Goal: Task Accomplishment & Management: Complete application form

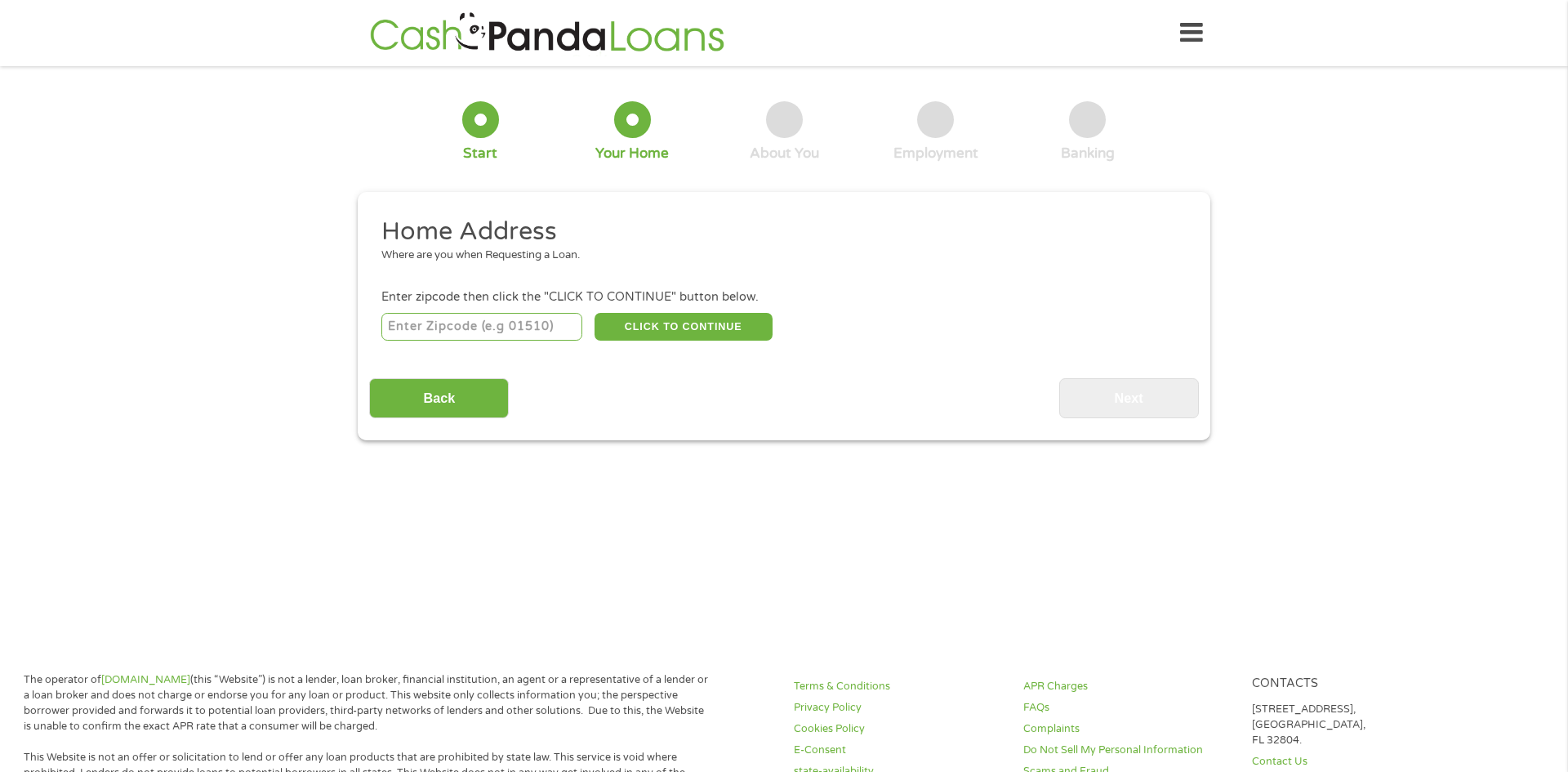
scroll to position [5, 0]
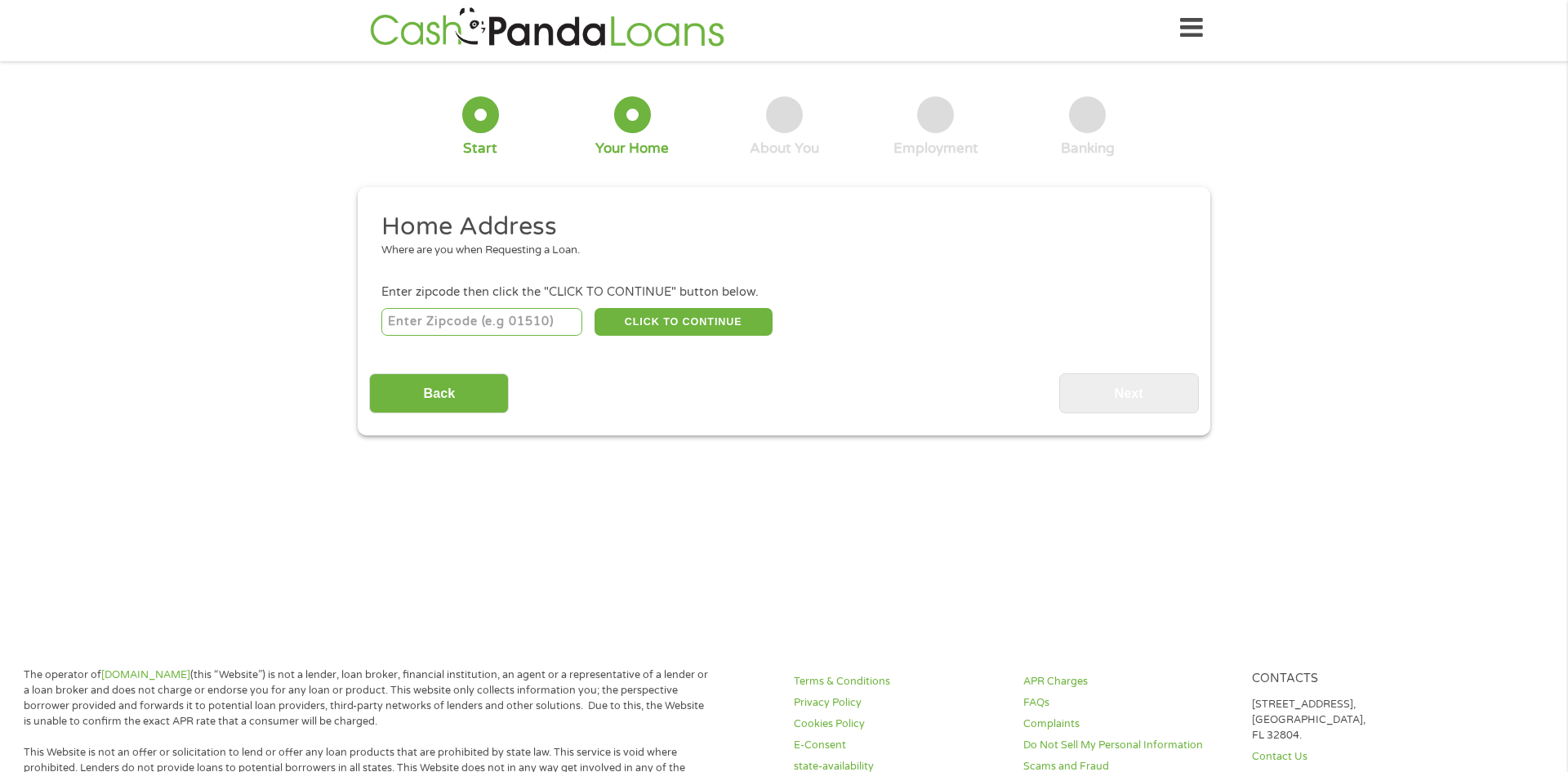
click at [473, 321] on input "number" at bounding box center [482, 322] width 202 height 28
type input "28312"
click at [632, 325] on button "CLICK TO CONTINUE" at bounding box center [683, 322] width 178 height 28
type input "28312"
type input "[GEOGRAPHIC_DATA]"
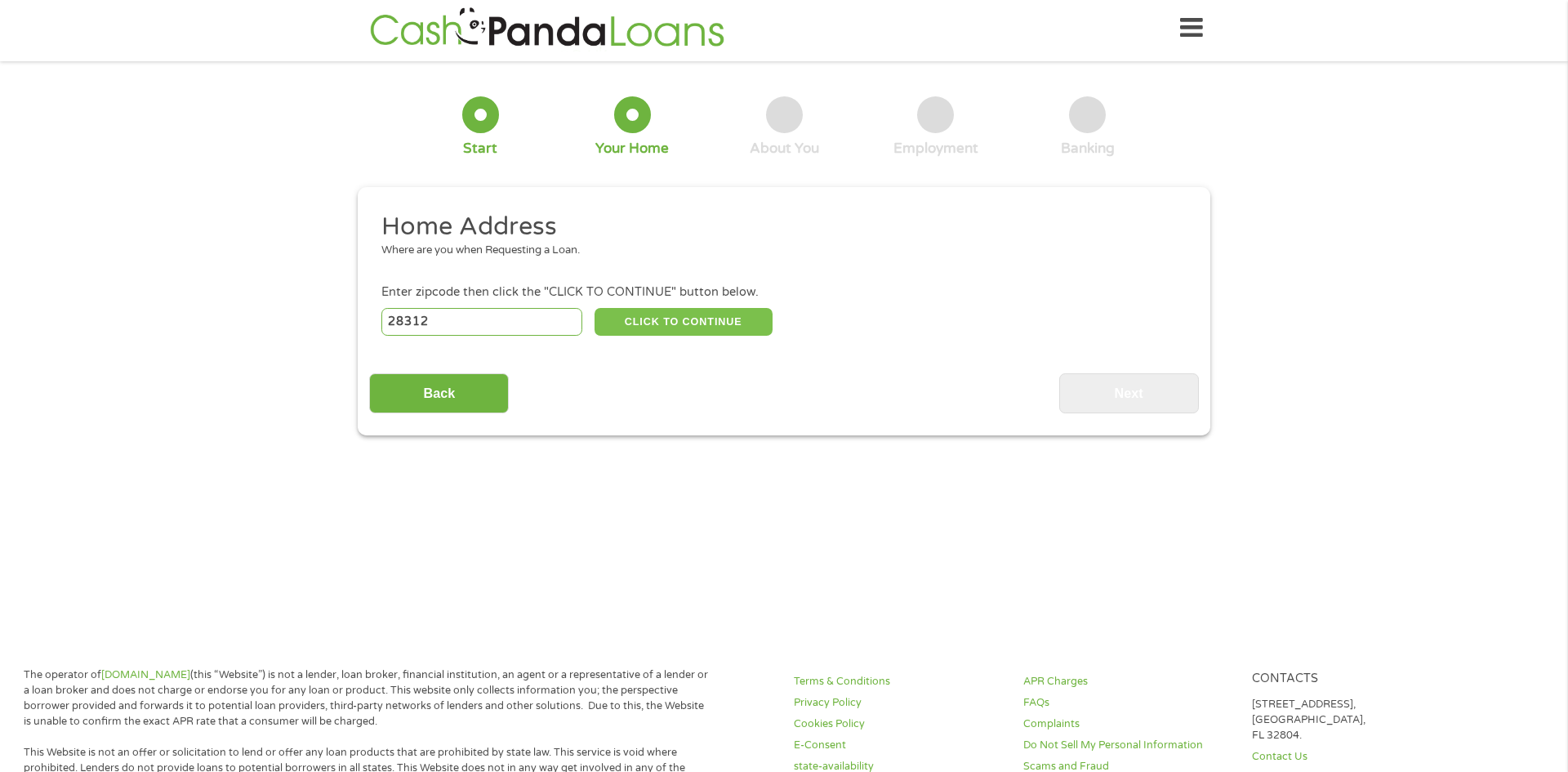
select select "[US_STATE]"
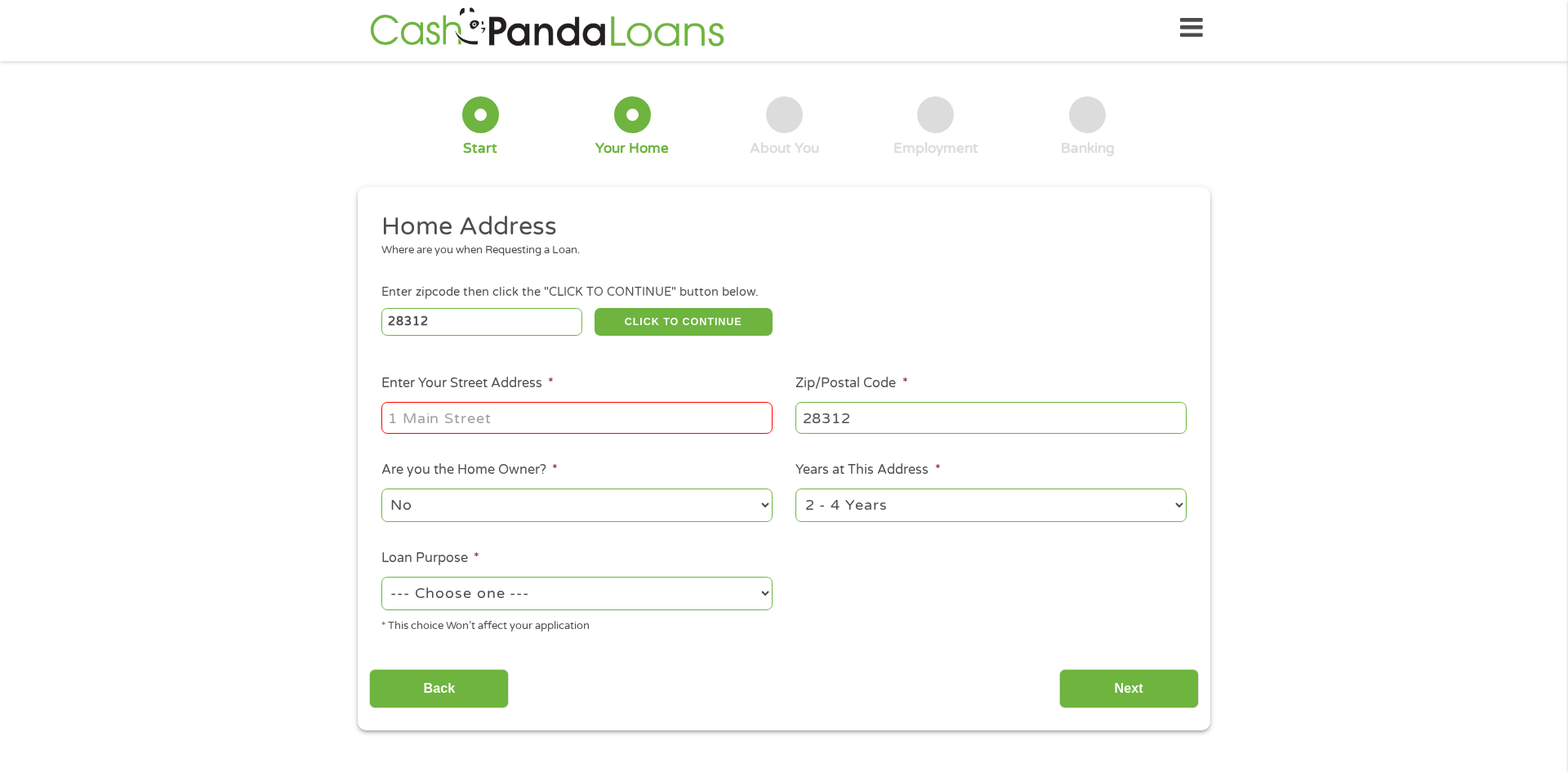
click at [506, 404] on input "Enter Your Street Address *" at bounding box center [577, 417] width 391 height 31
click at [506, 405] on input "Enter Your Street Address *" at bounding box center [577, 417] width 391 height 31
click at [448, 425] on input "408 sunny acres" at bounding box center [577, 417] width 391 height 31
type input "408 sunny acres"
select select "60months"
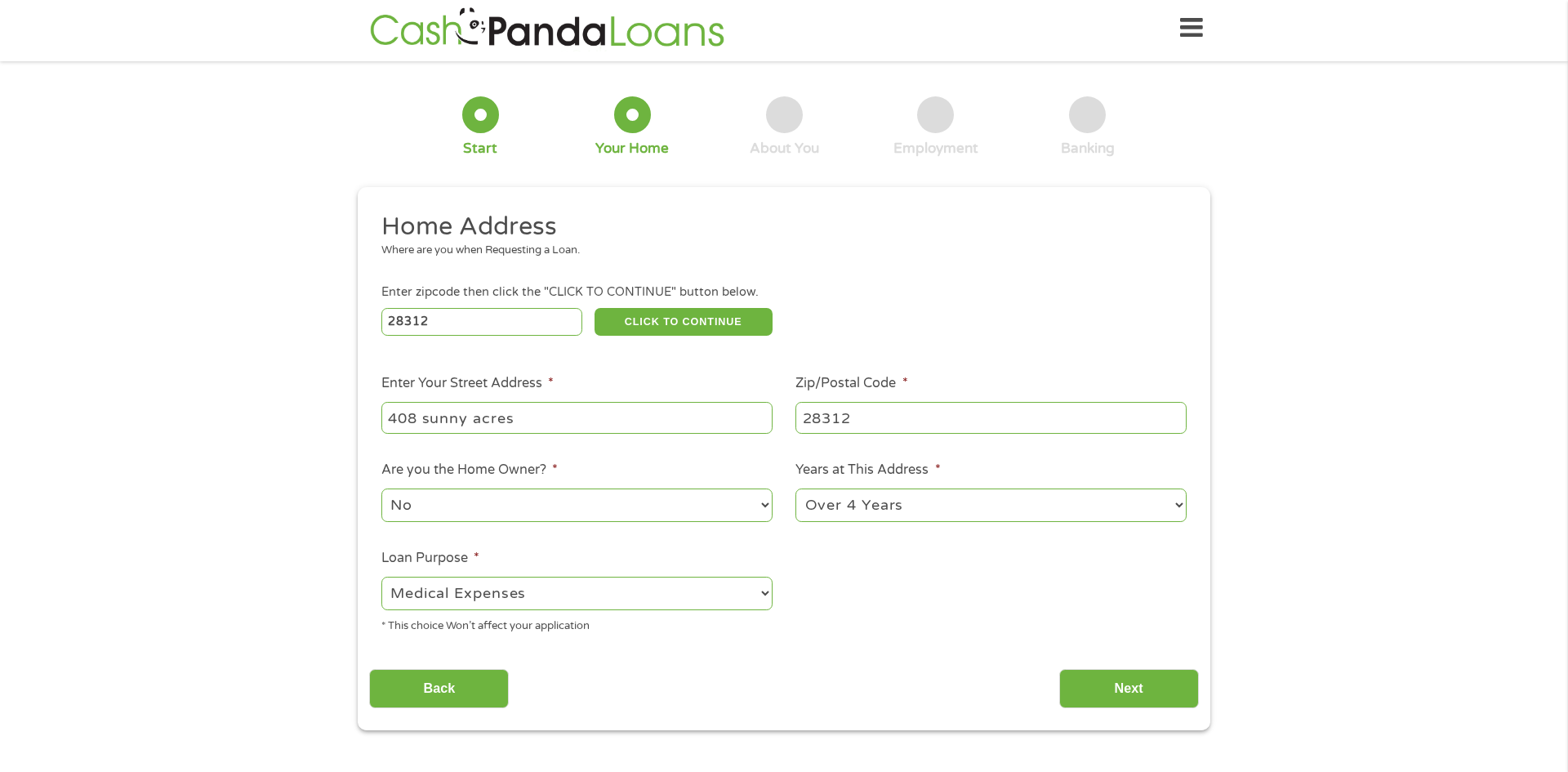
select select "shorttermcash"
click at [1094, 697] on input "Next" at bounding box center [1128, 689] width 140 height 40
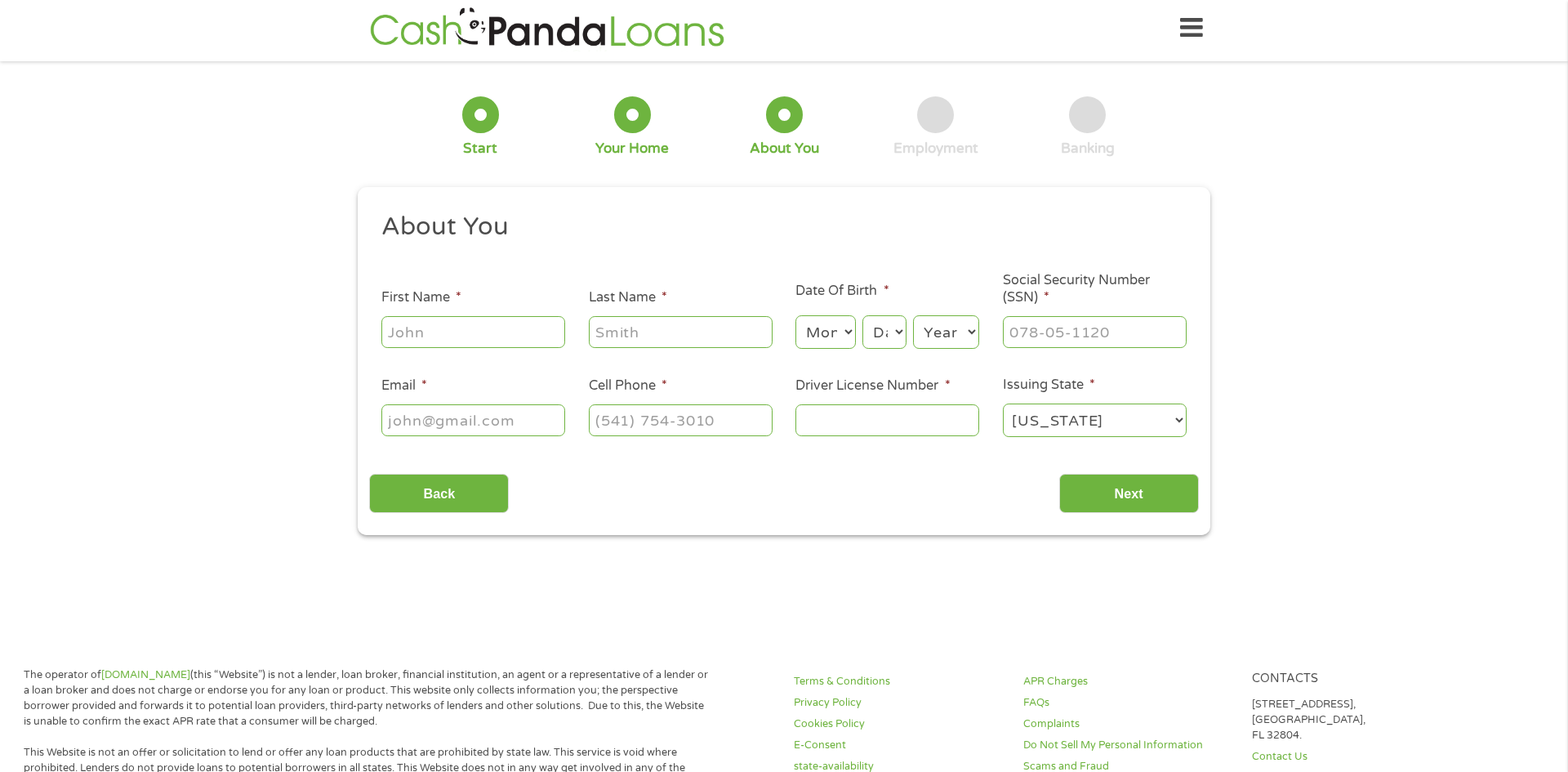
scroll to position [4, 0]
click at [481, 338] on input "First Name *" at bounding box center [474, 332] width 184 height 31
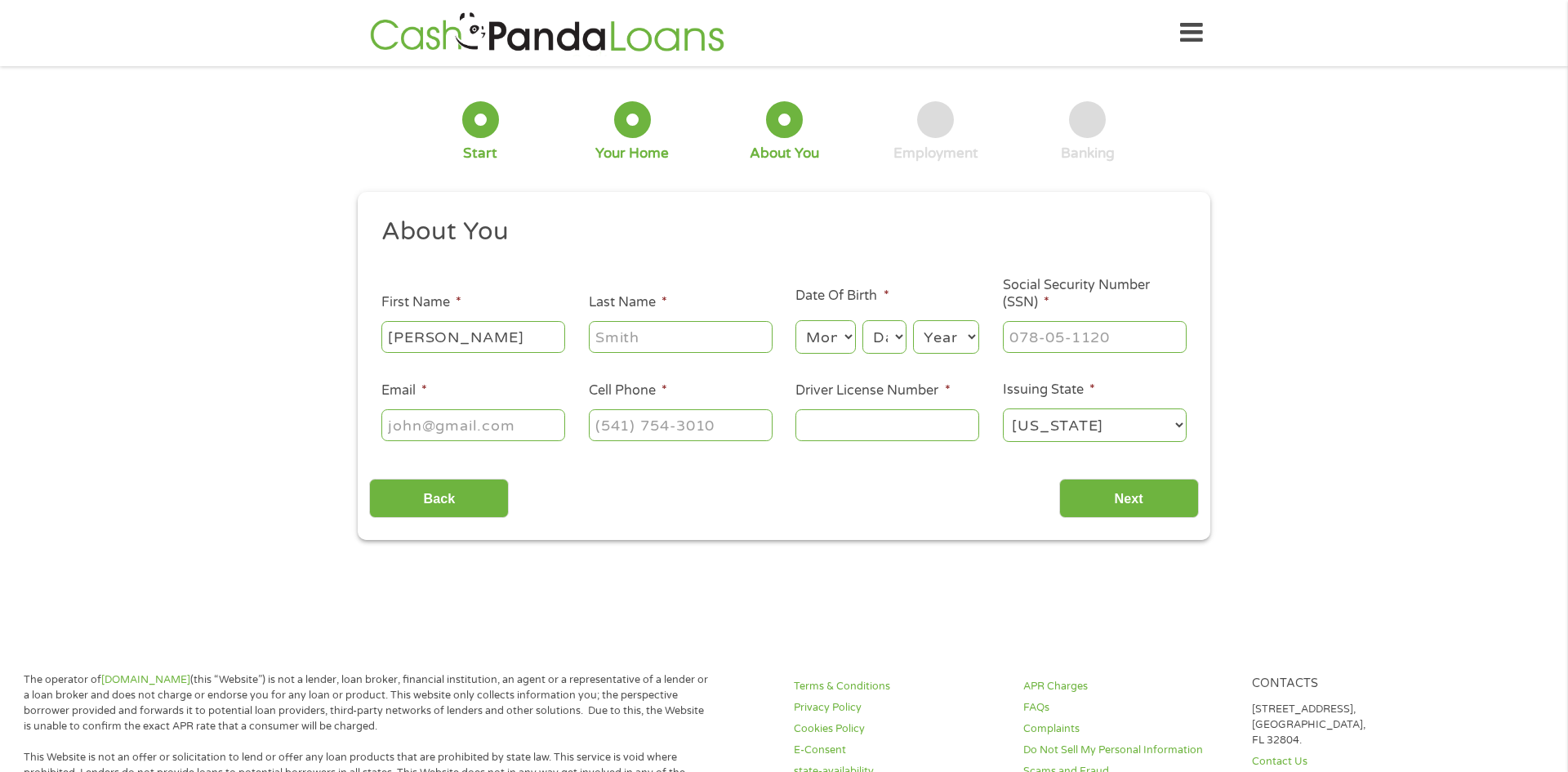
scroll to position [3, 0]
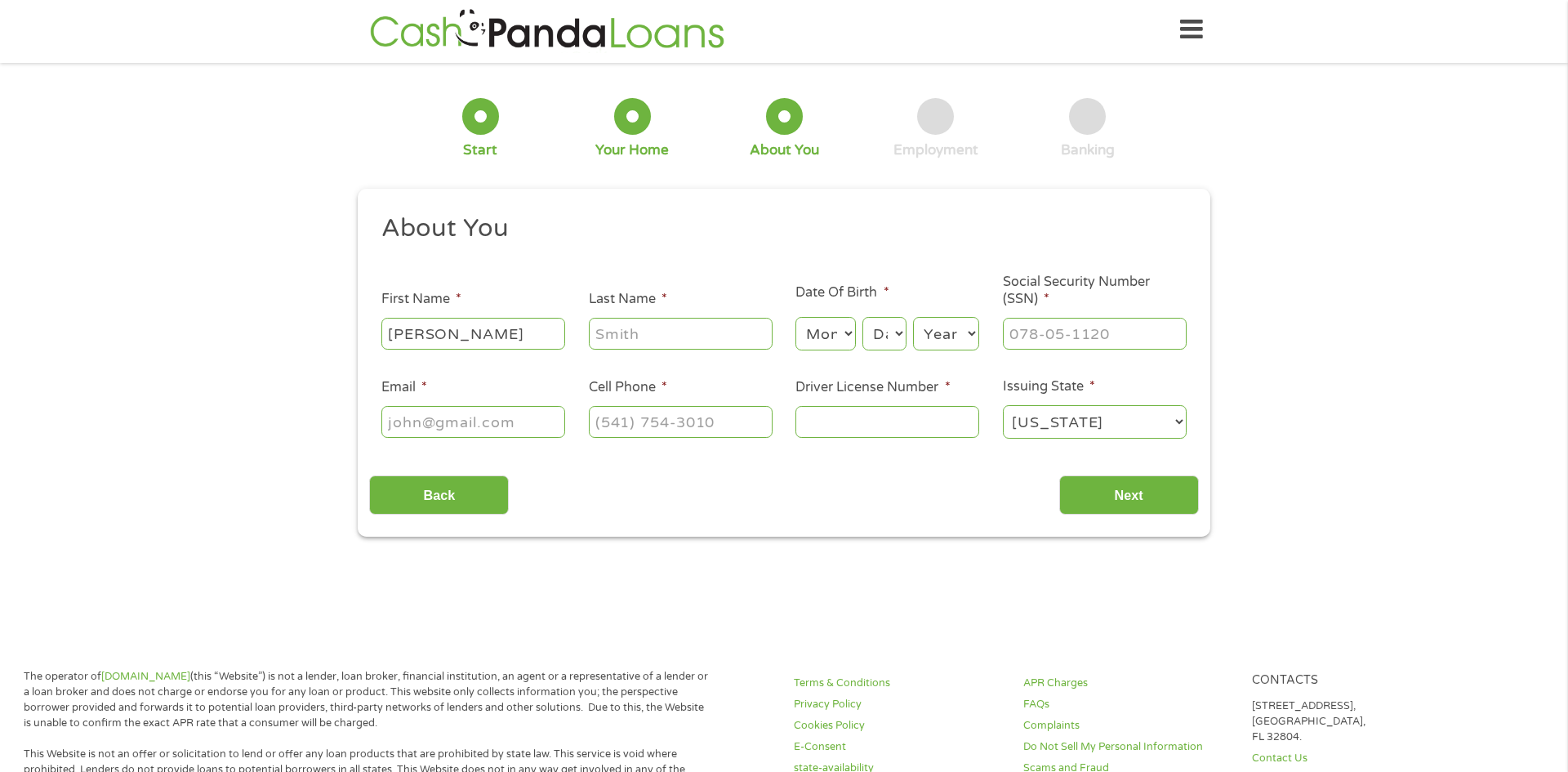
type input "[PERSON_NAME]"
type input "buck"
select select "9"
select select "29"
select select "1946"
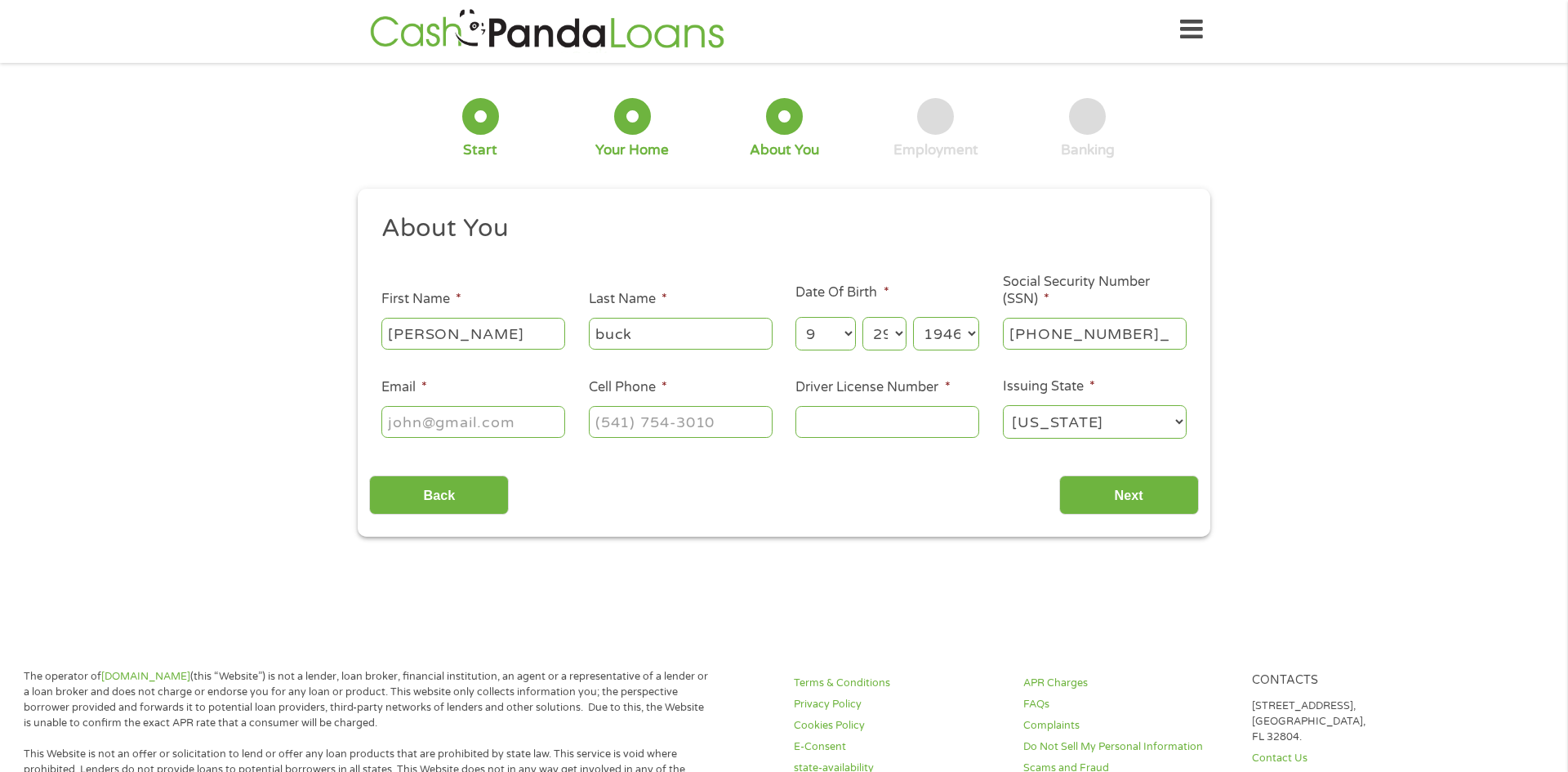
type input "438-68-5953"
click at [412, 329] on input "[PERSON_NAME]" at bounding box center [474, 333] width 184 height 31
type input "@"
type input "[EMAIL_ADDRESS][DOMAIN_NAME]"
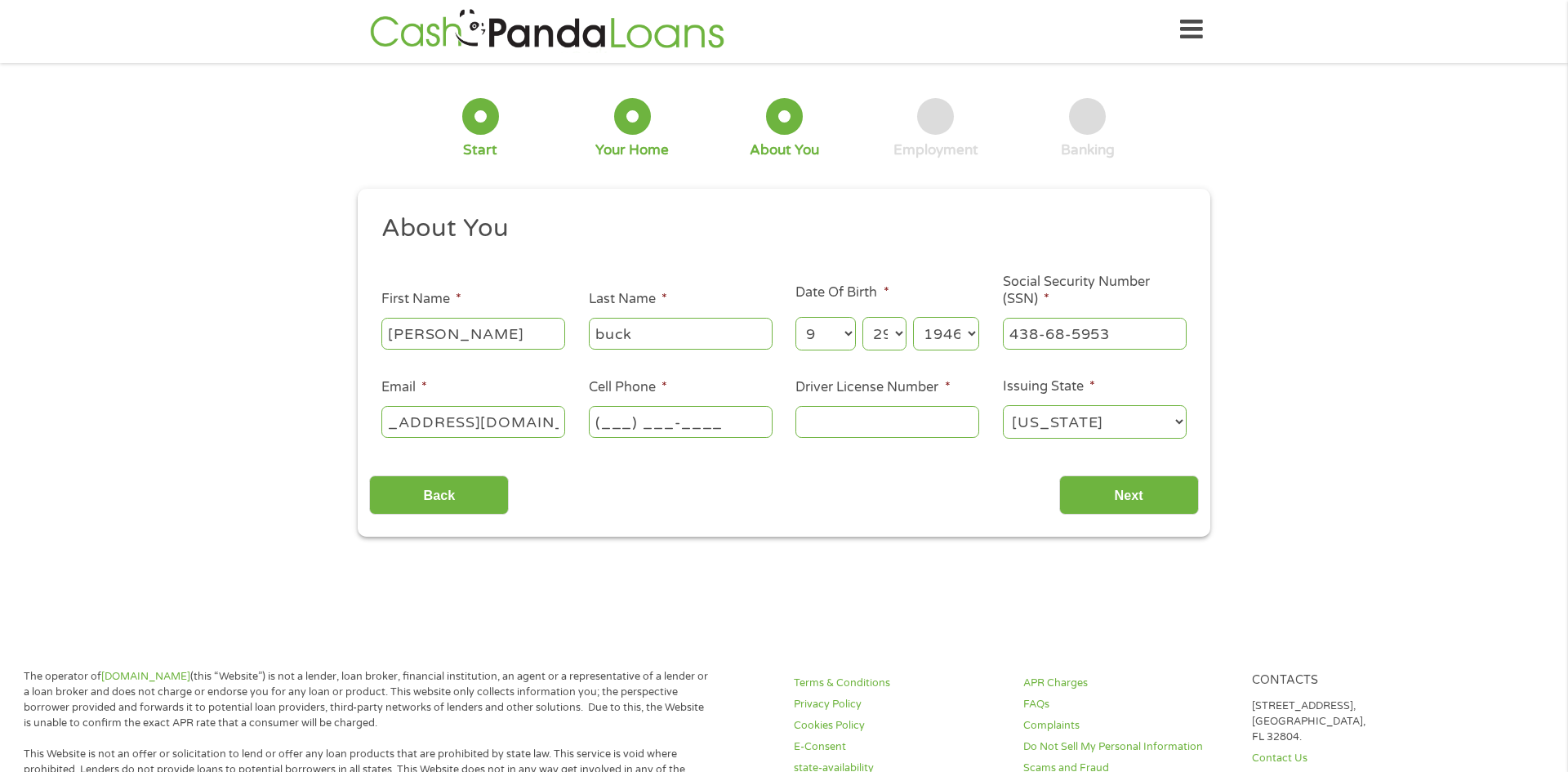
scroll to position [0, 0]
type input "[PHONE_NUMBER]"
type input "22325914"
click at [1081, 498] on input "Next" at bounding box center [1128, 495] width 140 height 40
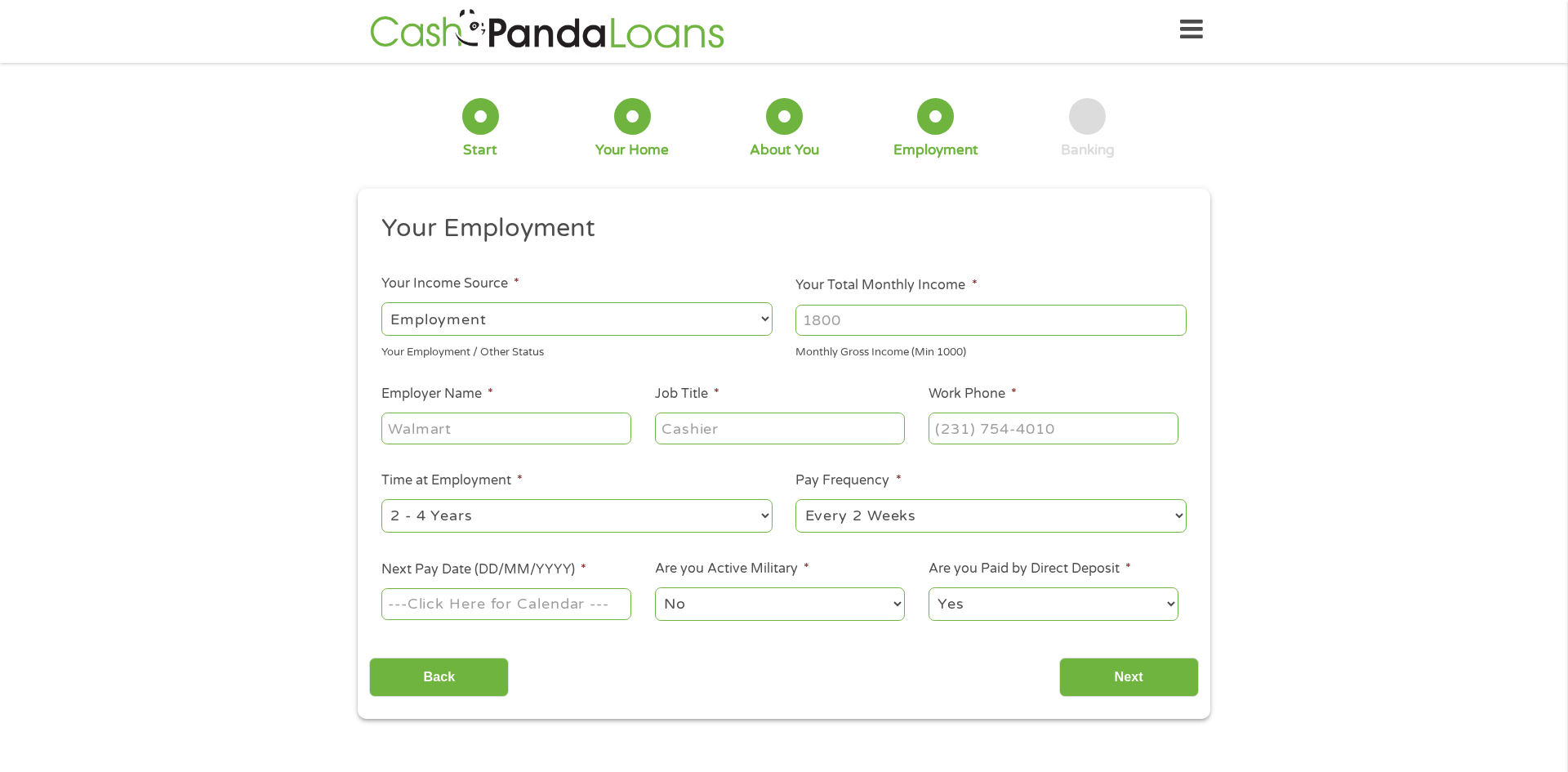
scroll to position [5, 0]
click at [765, 313] on select "--- Choose one --- Employment [DEMOGRAPHIC_DATA] Benefits" at bounding box center [577, 317] width 391 height 34
select select "benefits"
click at [382, 300] on select "--- Choose one --- Employment [DEMOGRAPHIC_DATA] Benefits" at bounding box center [577, 317] width 391 height 34
type input "Other"
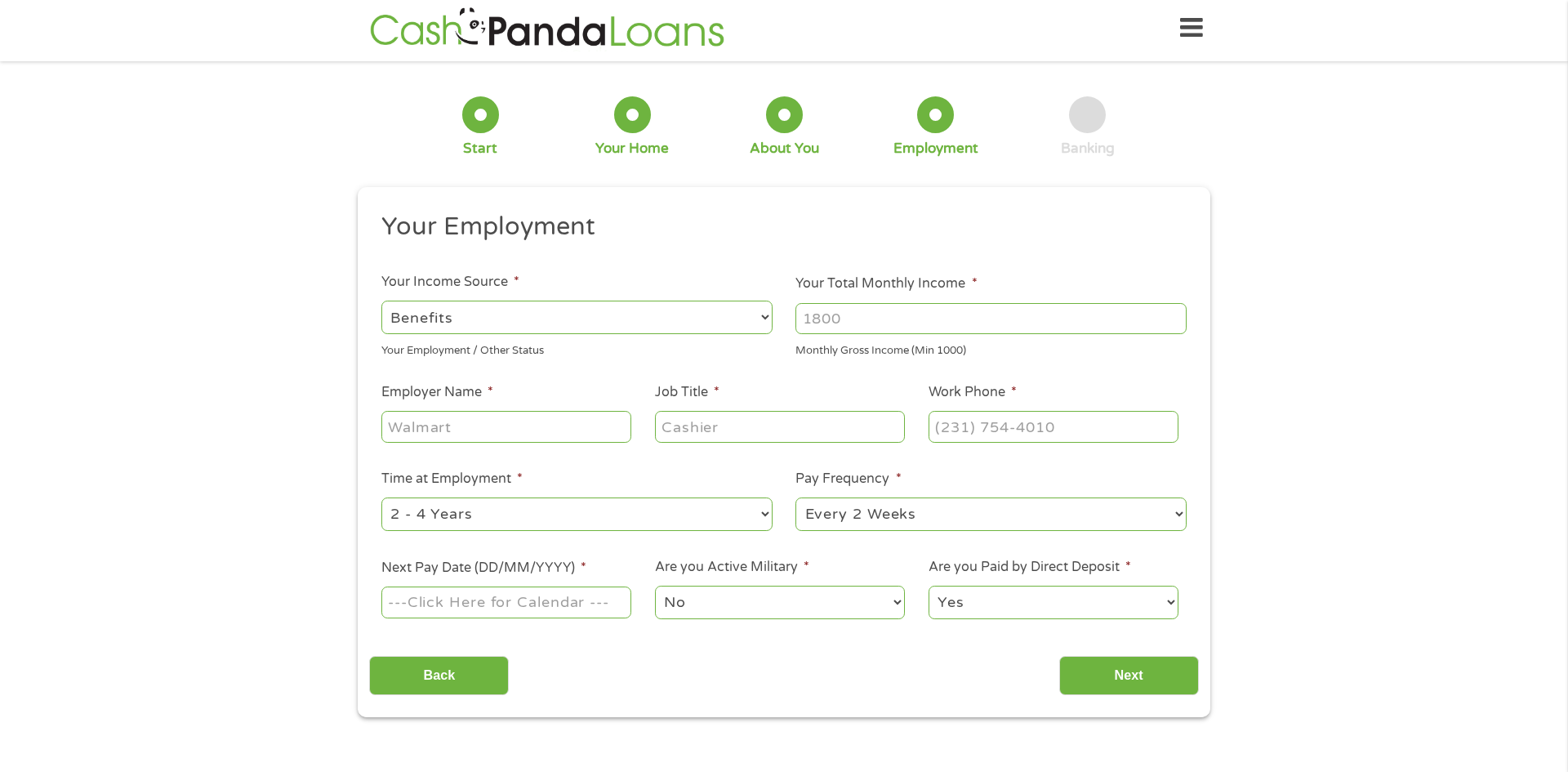
type input "[PHONE_NUMBER]"
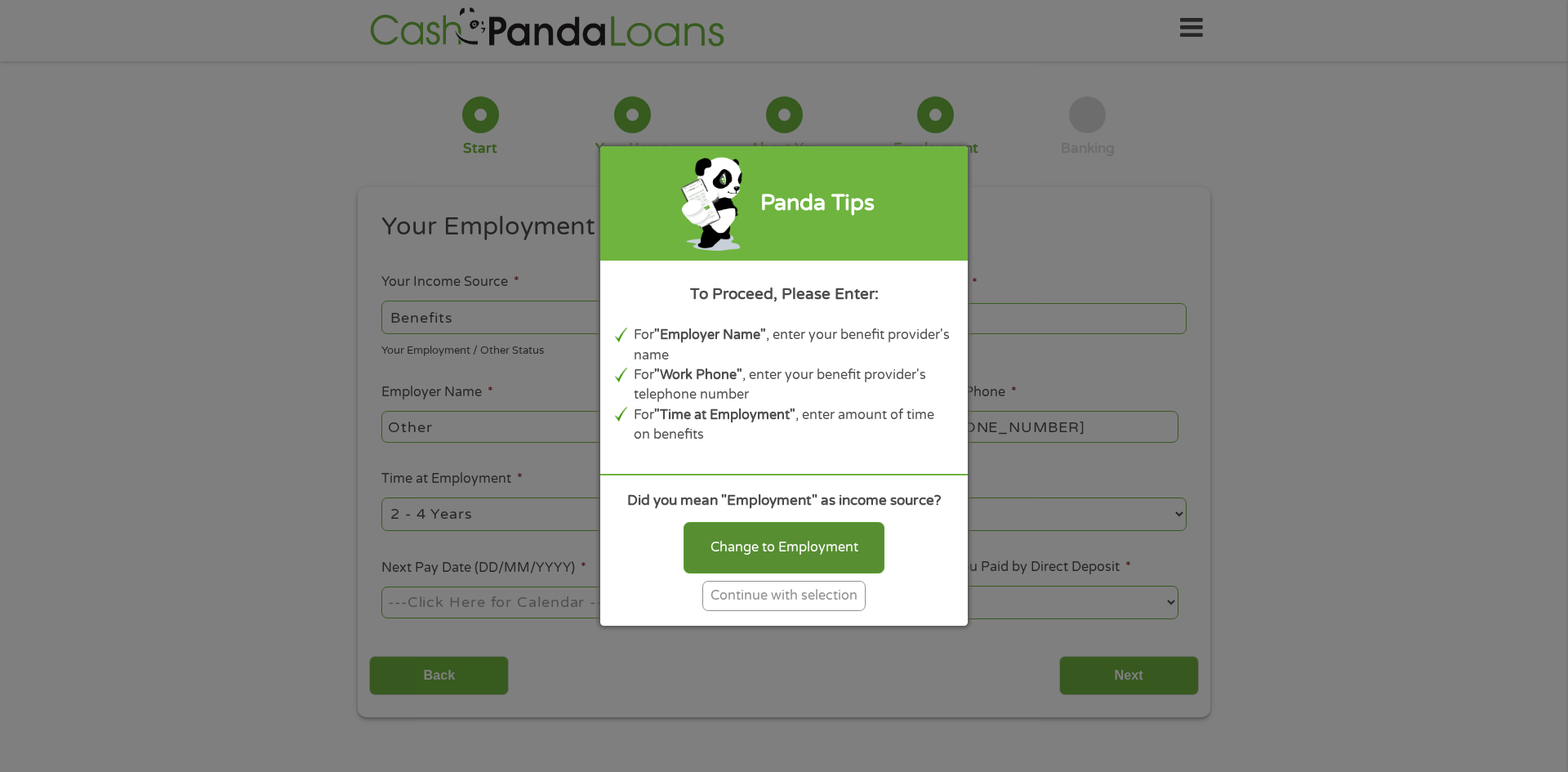
click at [735, 551] on div "Change to Employment" at bounding box center [784, 547] width 201 height 50
select select "fullTime"
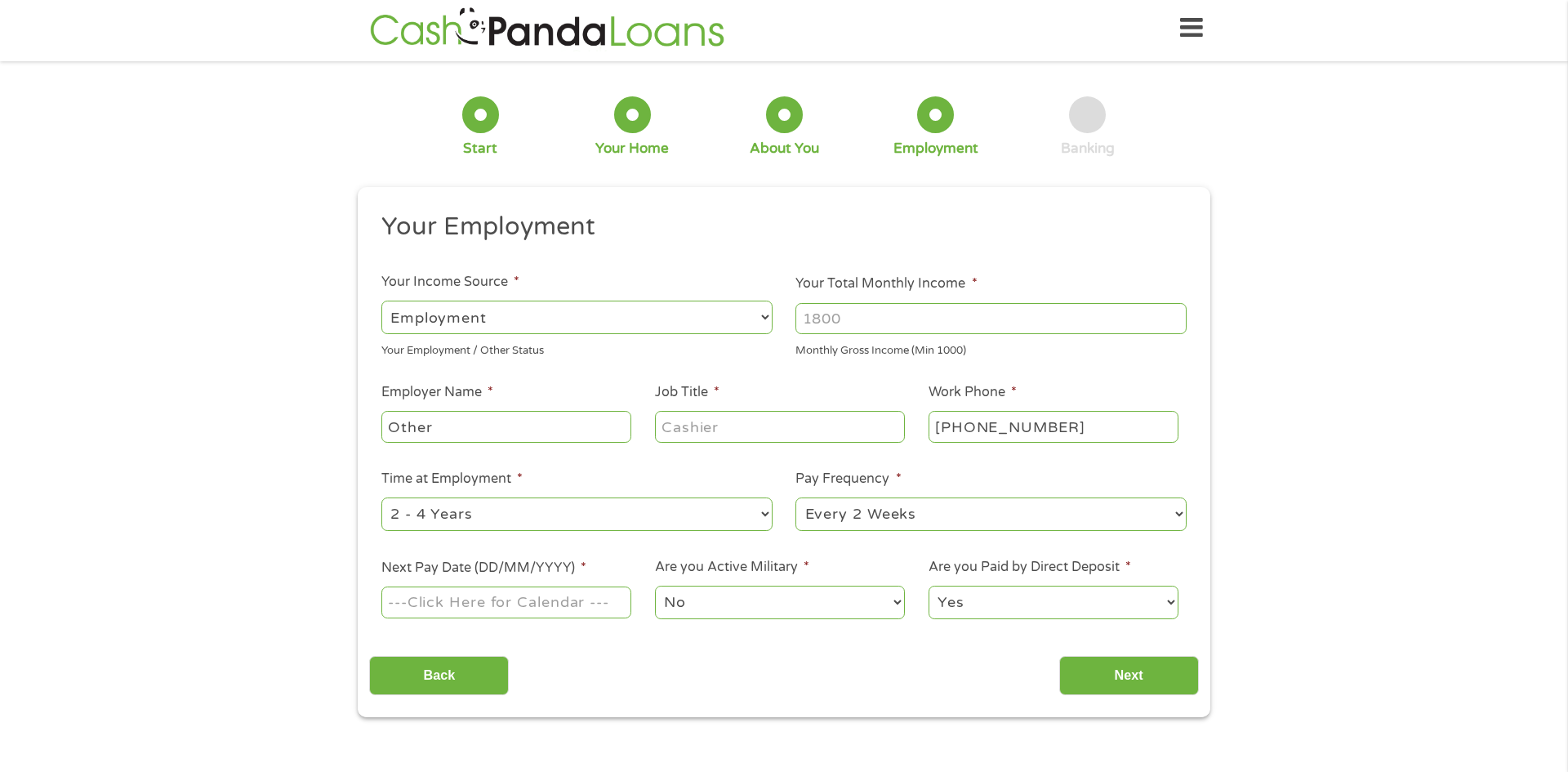
click at [848, 313] on input "Your Total Monthly Income *" at bounding box center [990, 318] width 391 height 31
type input "3000"
type input "[GEOGRAPHIC_DATA]"
click at [846, 300] on div "3000" at bounding box center [990, 318] width 391 height 37
click at [774, 427] on input "Job Title *" at bounding box center [780, 427] width 250 height 31
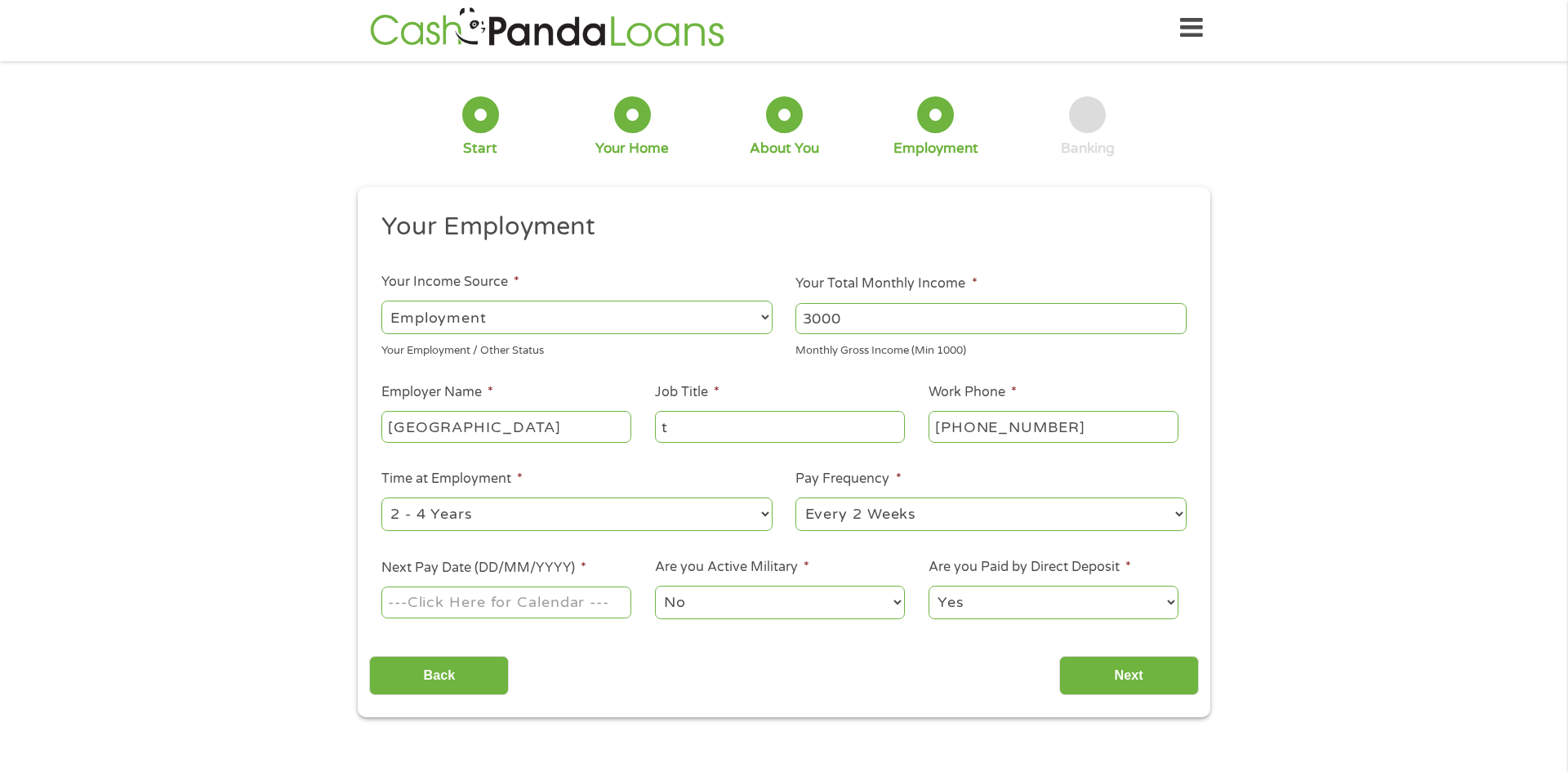
scroll to position [0, 0]
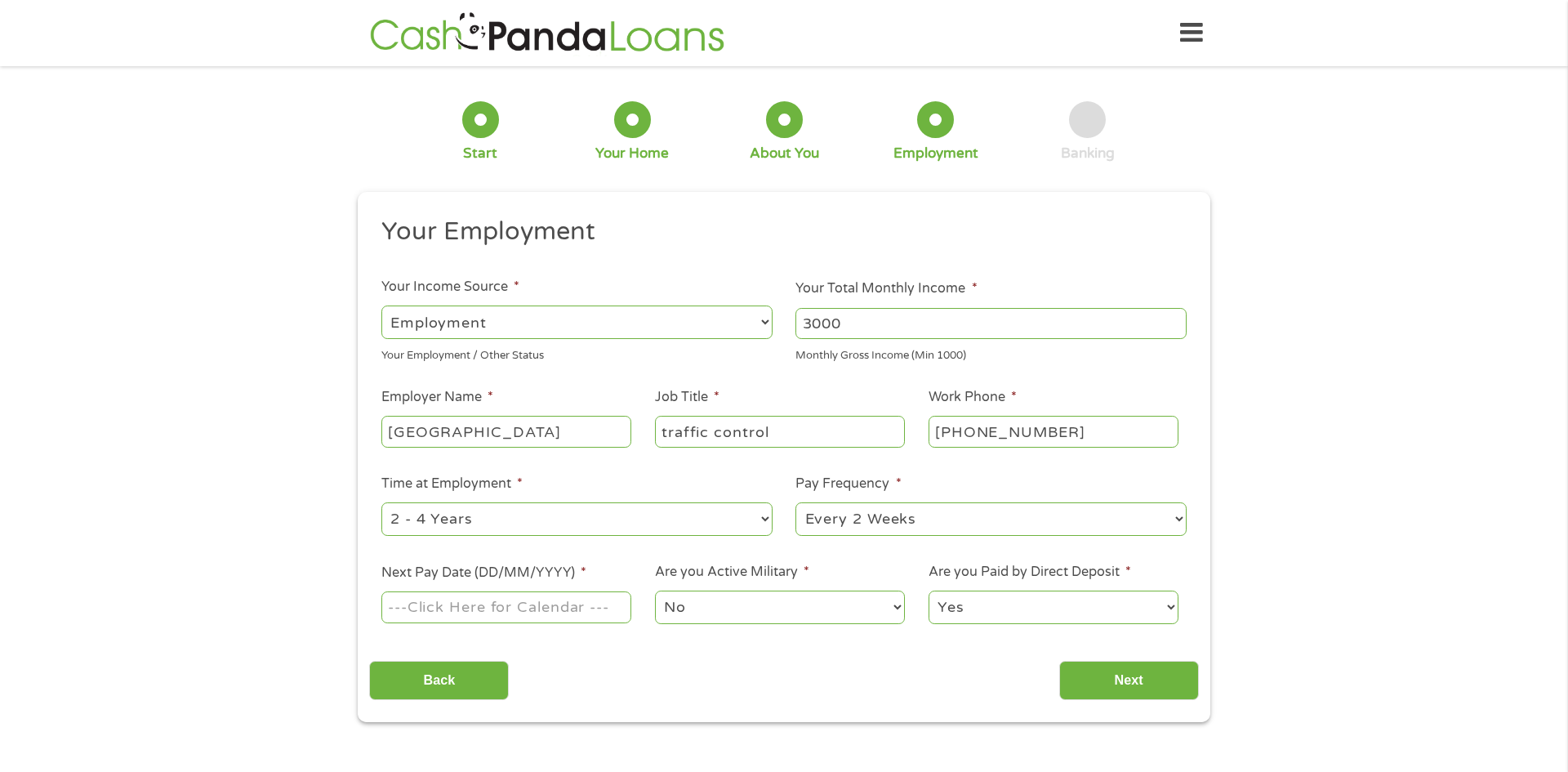
type input "traffic control"
click at [1059, 426] on input "[PHONE_NUMBER]" at bounding box center [1054, 431] width 250 height 31
type input "[PHONE_NUMBER]"
select select "12months"
select select "monthly"
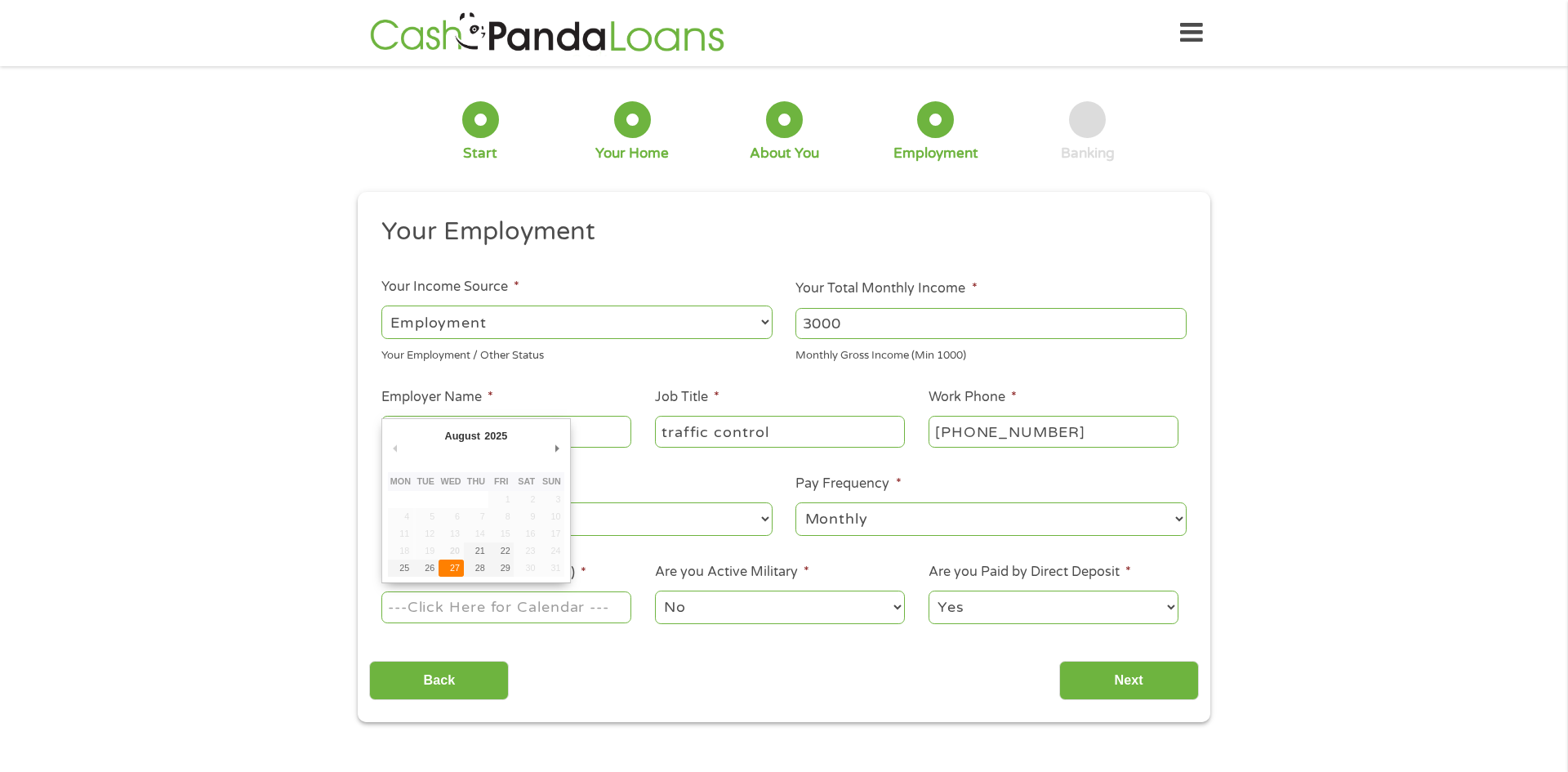
type input "[DATE]"
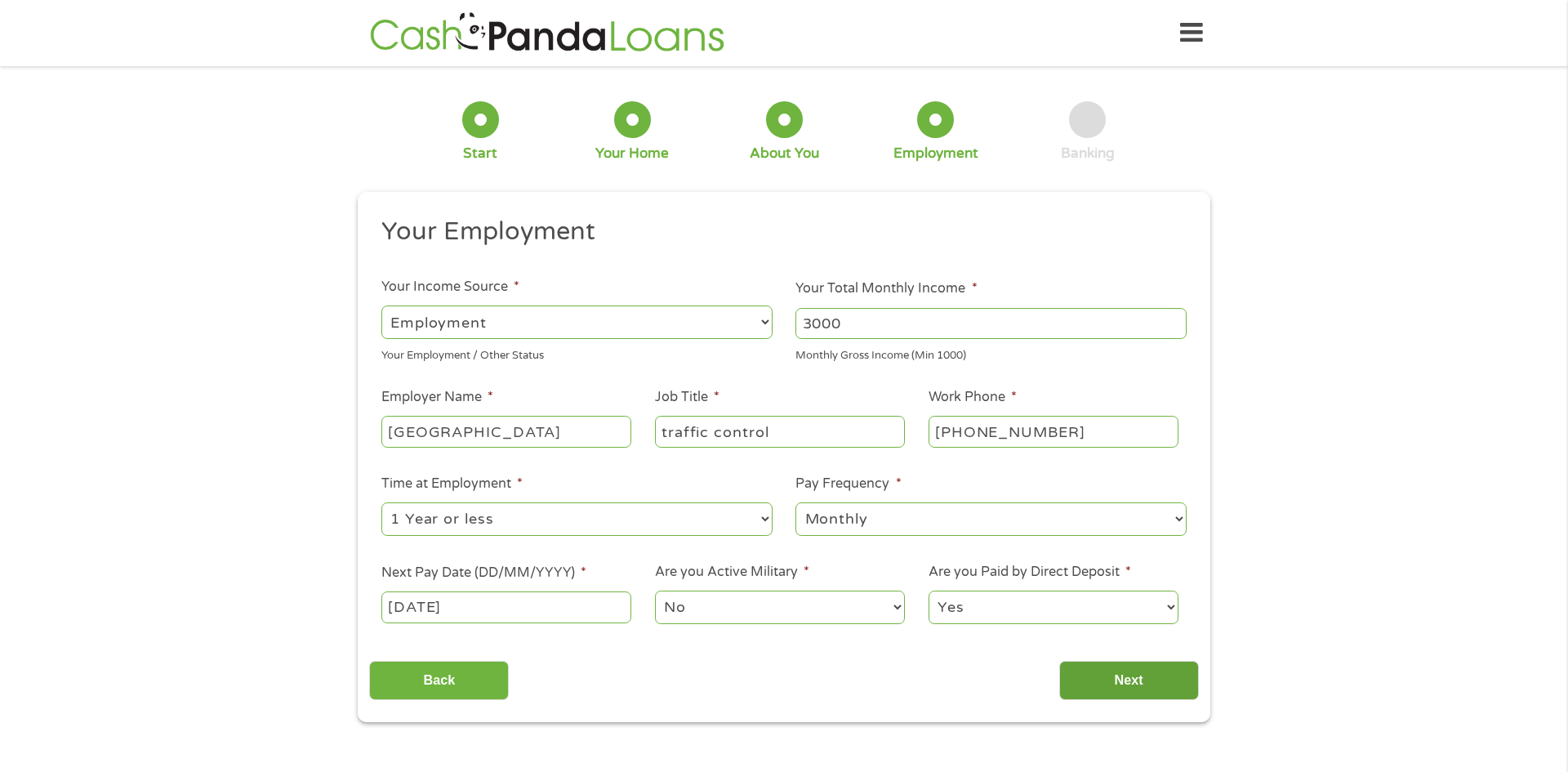
click at [1098, 684] on input "Next" at bounding box center [1128, 681] width 140 height 40
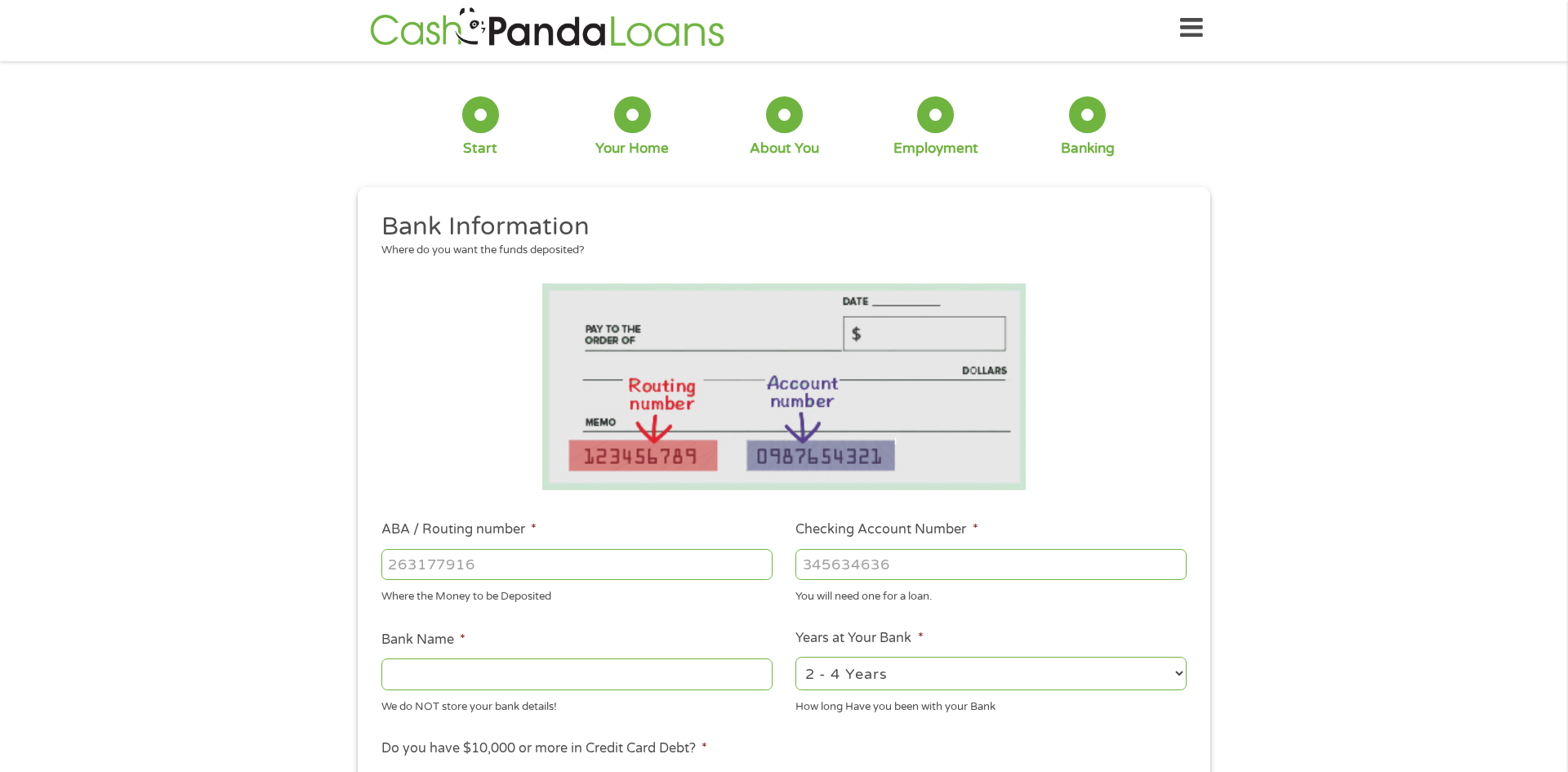
click at [525, 574] on input "ABA / Routing number *" at bounding box center [577, 565] width 391 height 31
type input "054000030"
type input "PNC BANK NA"
type input "054000030"
type input "5402279422"
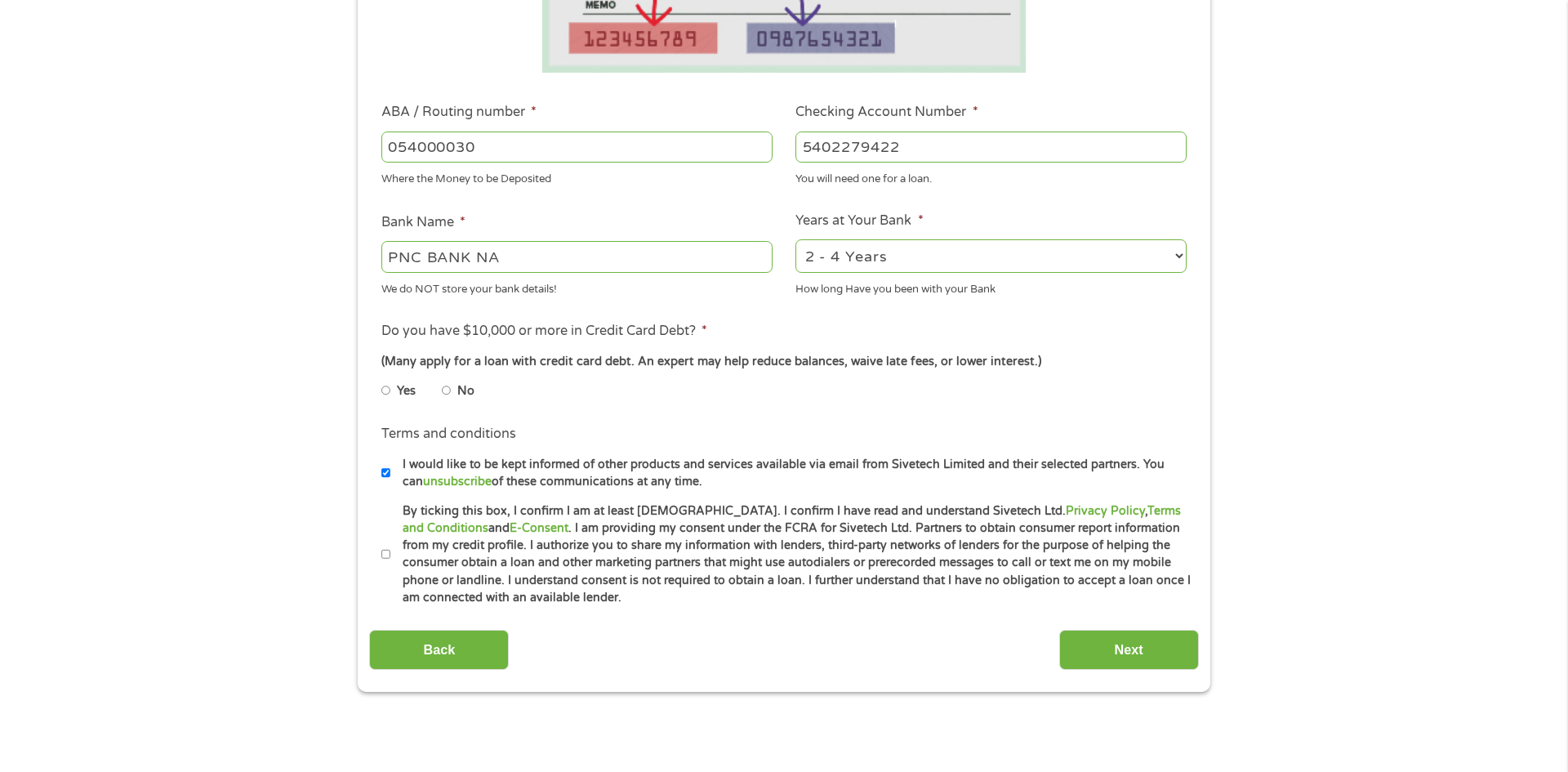
scroll to position [427, 0]
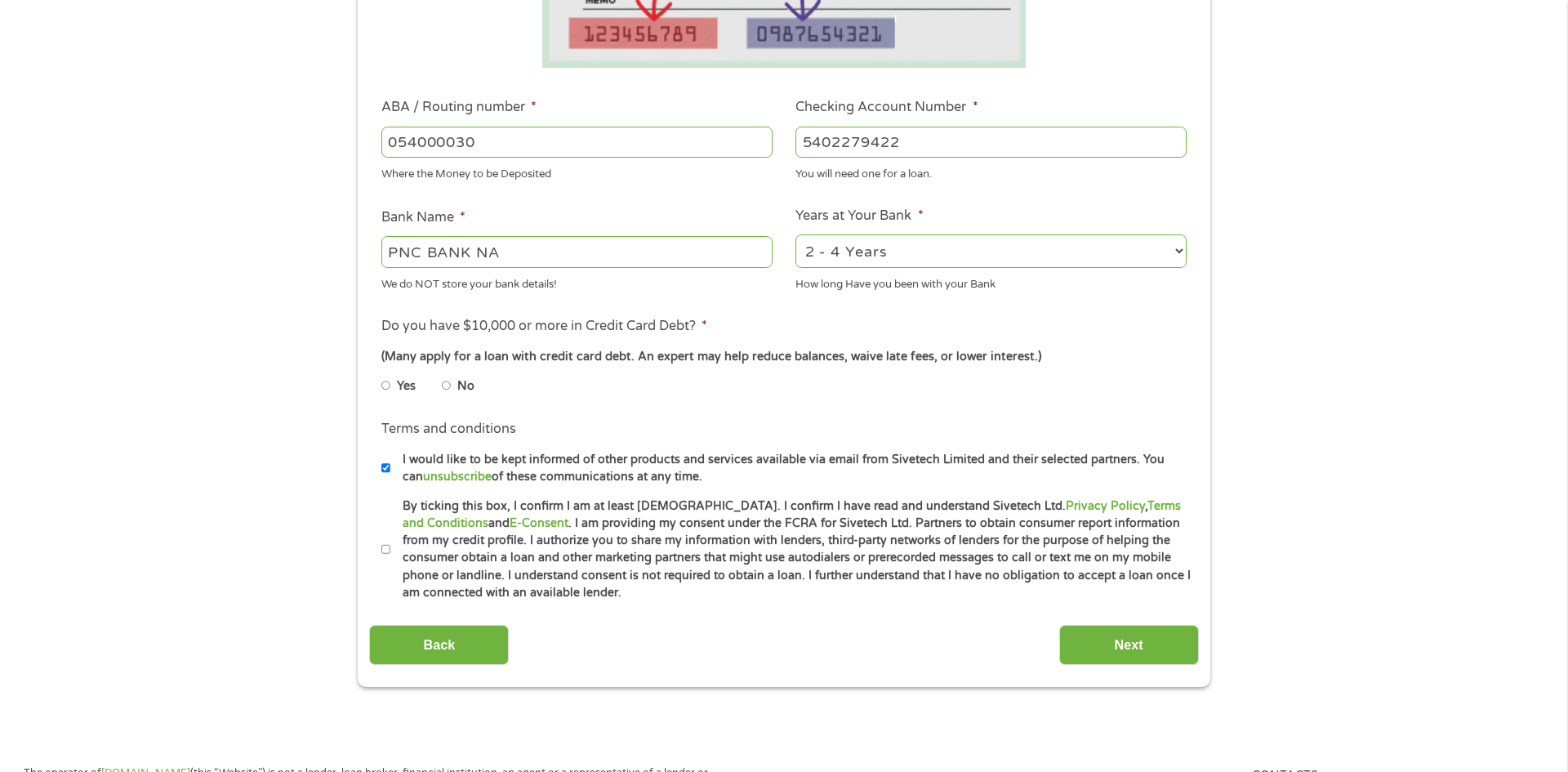
click at [447, 383] on input "No" at bounding box center [446, 385] width 10 height 26
radio input "true"
click at [382, 547] on input "By ticking this box, I confirm I am at least [DEMOGRAPHIC_DATA]. I confirm I ha…" at bounding box center [386, 550] width 10 height 26
checkbox input "true"
click at [1110, 638] on input "Next" at bounding box center [1128, 644] width 140 height 40
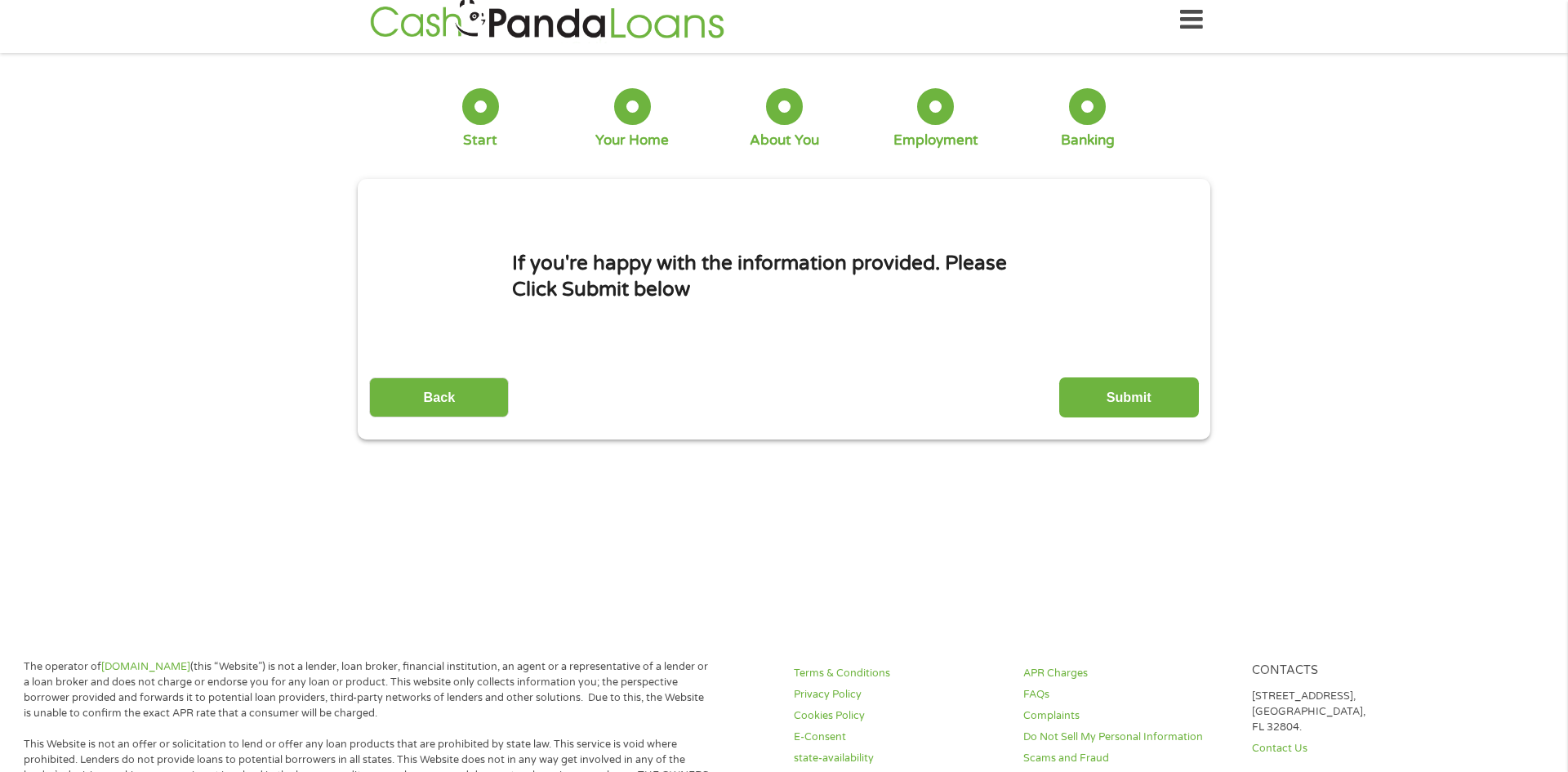
scroll to position [0, 0]
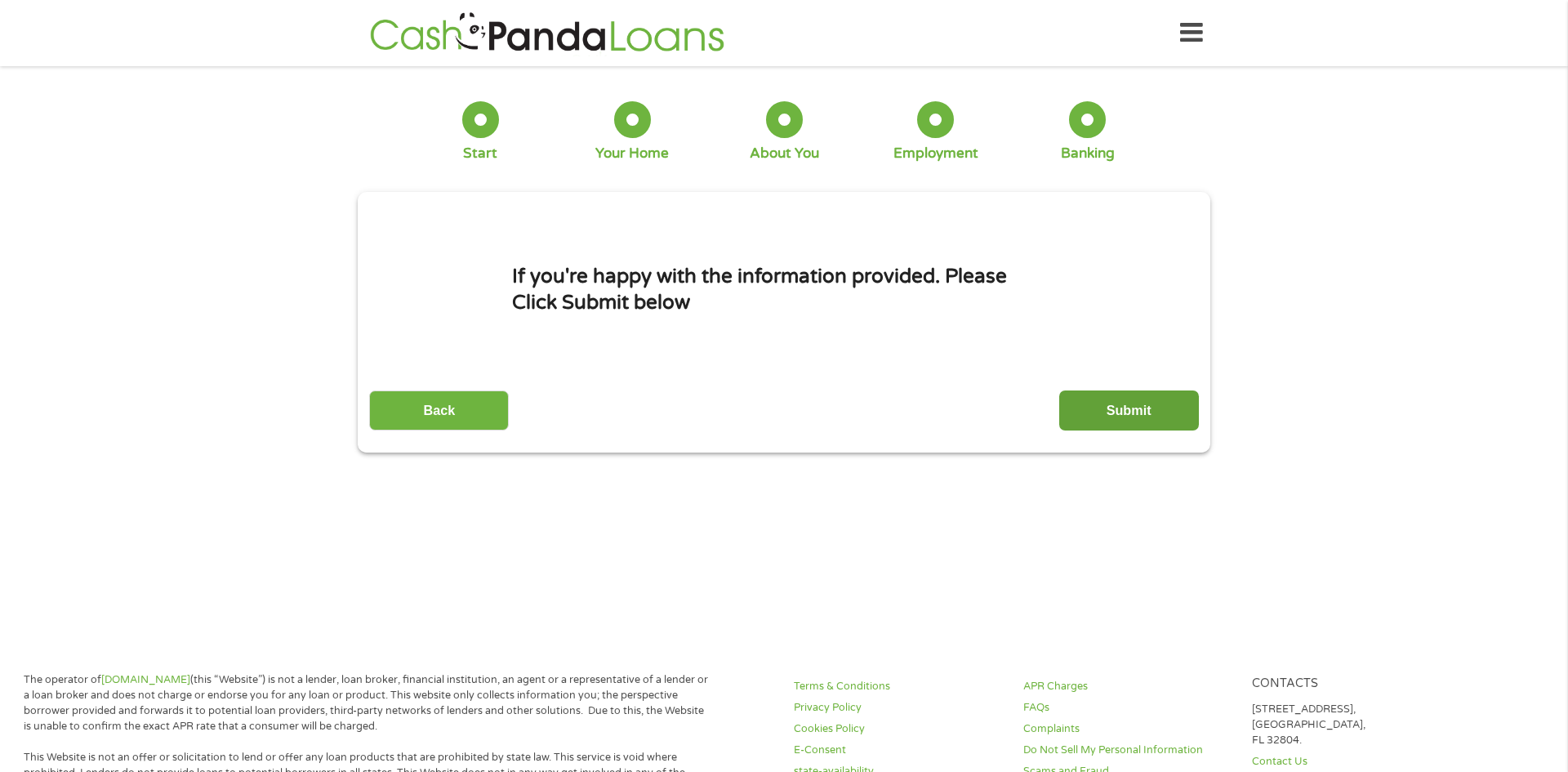
click at [1181, 404] on input "Submit" at bounding box center [1128, 410] width 140 height 40
